Goal: Information Seeking & Learning: Find specific page/section

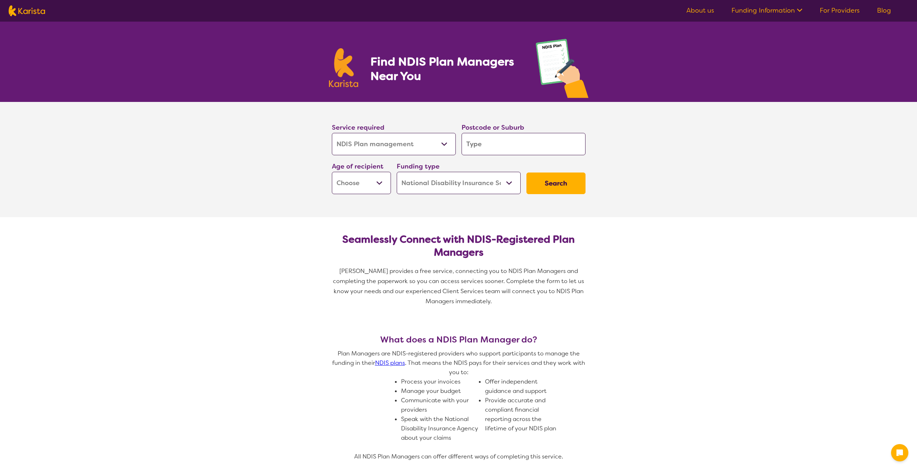
select select "NDIS Plan management"
select select "NDIS"
select select "NDIS Plan management"
select select "NDIS"
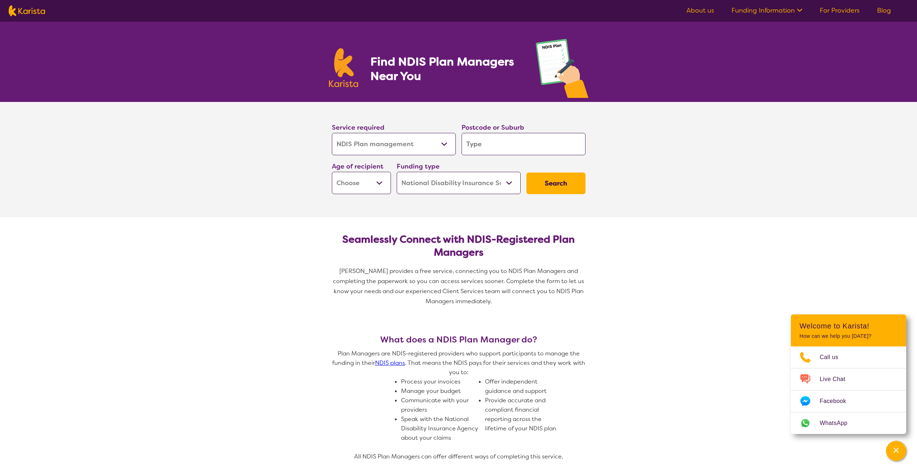
click at [433, 143] on select "Allied Health Assistant Assessment ([MEDICAL_DATA] or [MEDICAL_DATA]) Behaviour…" at bounding box center [394, 144] width 124 height 22
click at [332, 133] on select "Allied Health Assistant Assessment ([MEDICAL_DATA] or [MEDICAL_DATA]) Behaviour…" at bounding box center [394, 144] width 124 height 22
click at [498, 143] on input "search" at bounding box center [523, 144] width 124 height 22
type input "2"
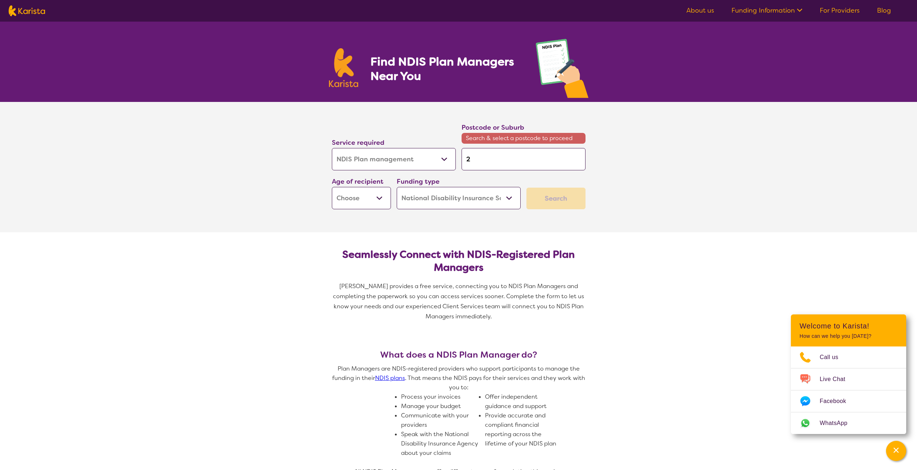
type input "21"
type input "215"
type input "2153"
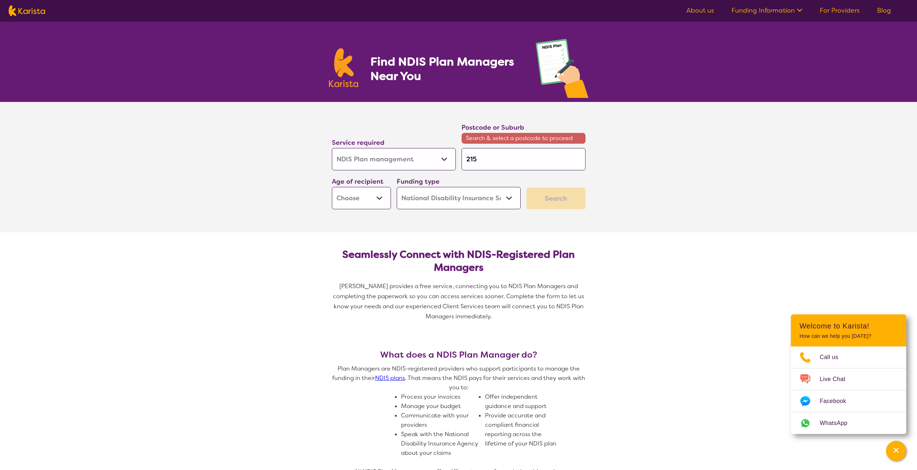
type input "2153"
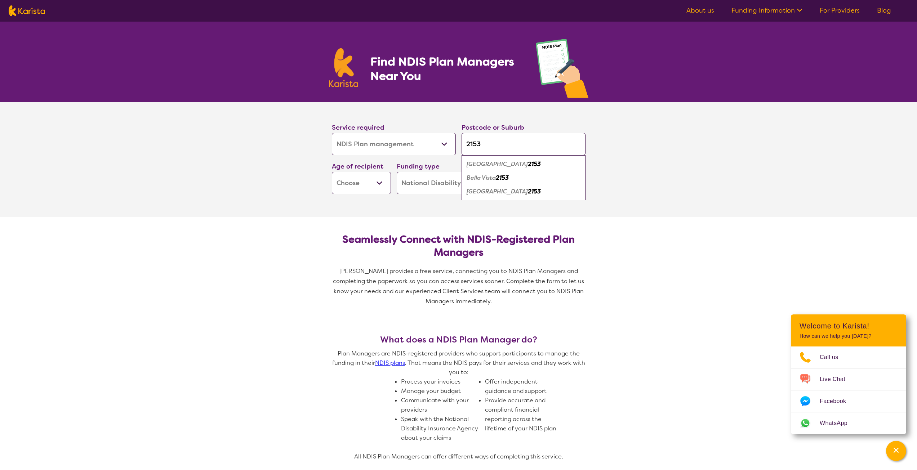
click at [528, 166] on em "2153" at bounding box center [534, 164] width 13 height 8
click at [520, 145] on input "2153" at bounding box center [523, 144] width 124 height 22
click at [513, 143] on input "2153" at bounding box center [523, 144] width 124 height 22
type input "215"
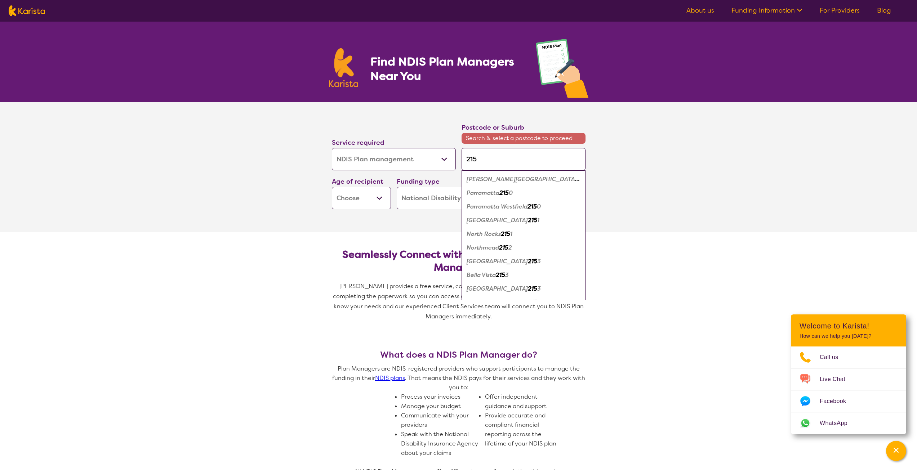
type input "2153"
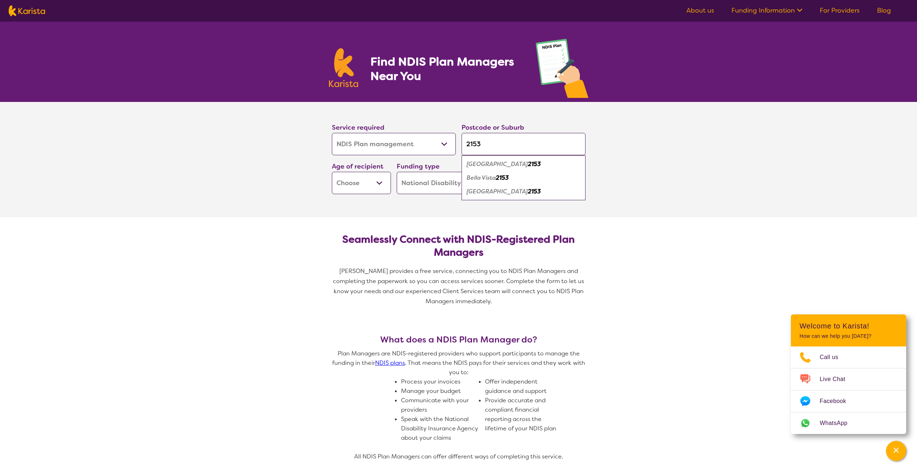
click at [496, 162] on em "[GEOGRAPHIC_DATA]" at bounding box center [497, 164] width 61 height 8
click at [382, 180] on select "Early Childhood - 0 to 9 Child - 10 to 11 Adolescent - 12 to 17 Adult - 18 to 6…" at bounding box center [361, 183] width 59 height 22
click at [461, 182] on select "Home Care Package (HCP) National Disability Insurance Scheme (NDIS) I don't know" at bounding box center [459, 183] width 124 height 22
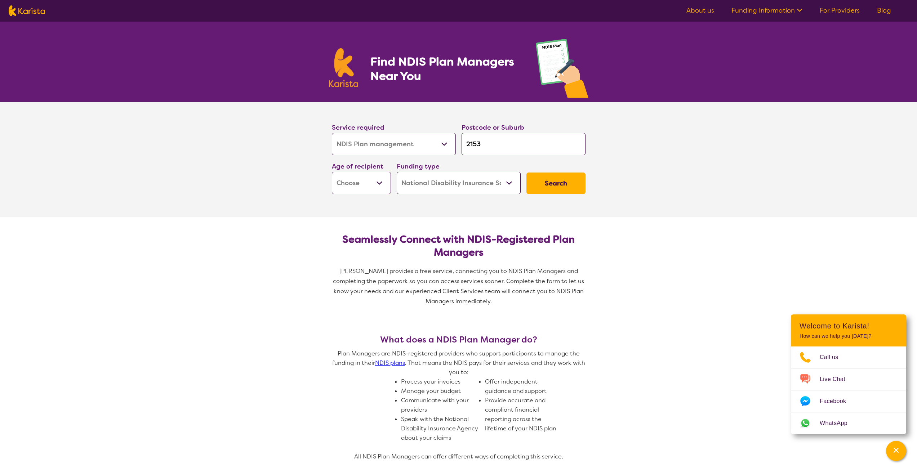
click at [546, 179] on button "Search" at bounding box center [555, 184] width 59 height 22
click at [382, 181] on select "Early Childhood - 0 to 9 Child - 10 to 11 Adolescent - 12 to 17 Adult - 18 to 6…" at bounding box center [361, 183] width 59 height 22
select select "AD"
click at [332, 172] on select "Early Childhood - 0 to 9 Child - 10 to 11 Adolescent - 12 to 17 Adult - 18 to 6…" at bounding box center [361, 183] width 59 height 22
select select "AD"
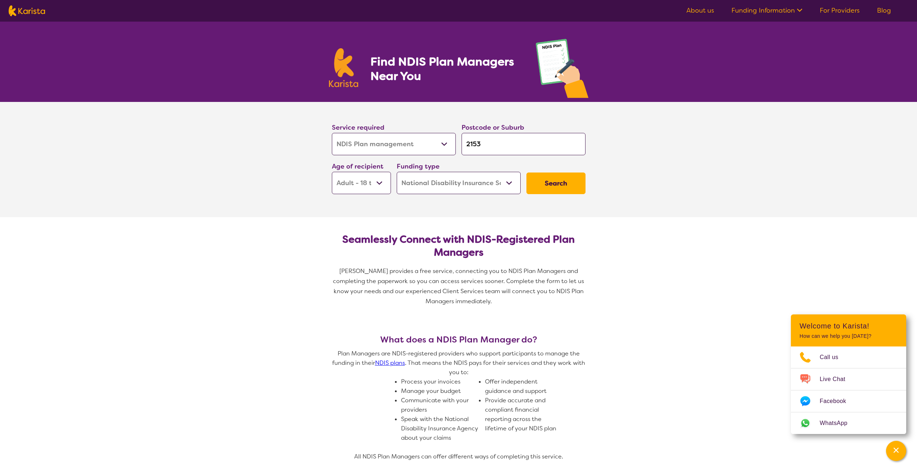
click at [548, 183] on button "Search" at bounding box center [555, 184] width 59 height 22
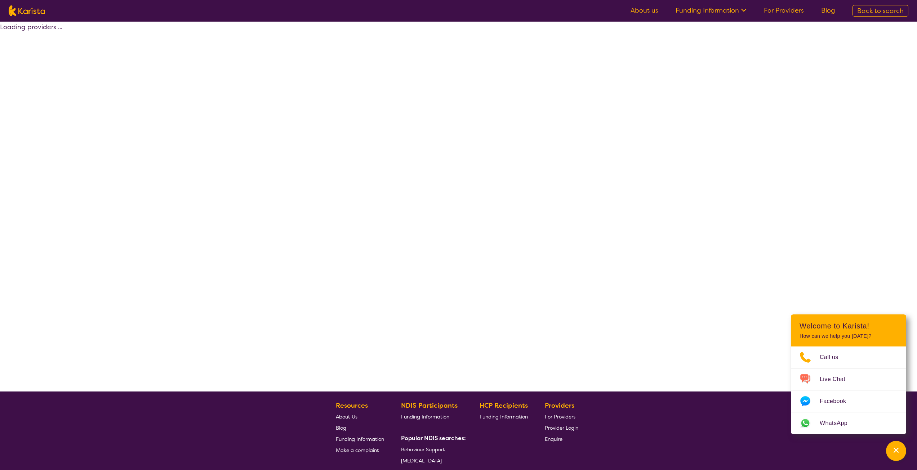
select select "by_score"
